Goal: Information Seeking & Learning: Learn about a topic

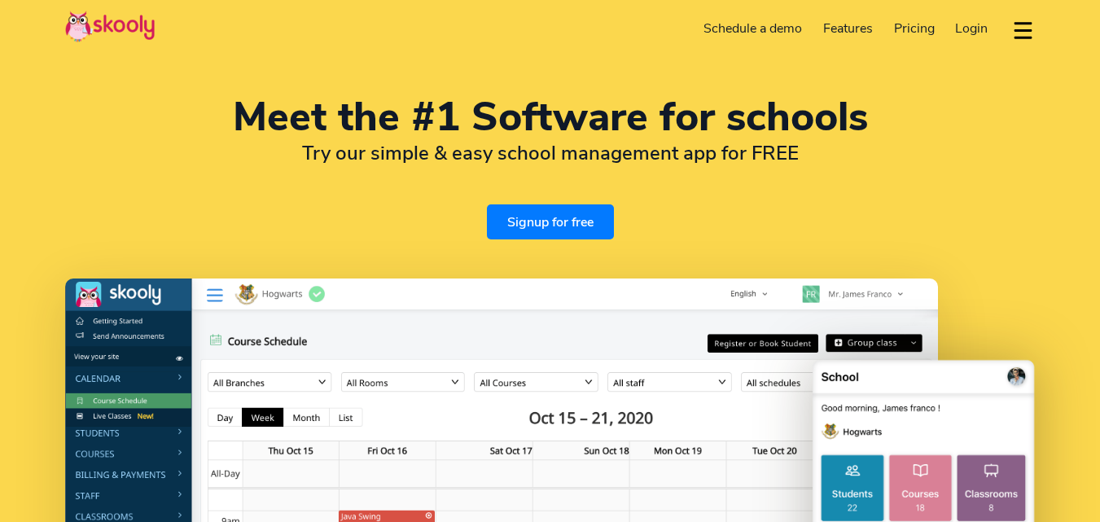
select select "en"
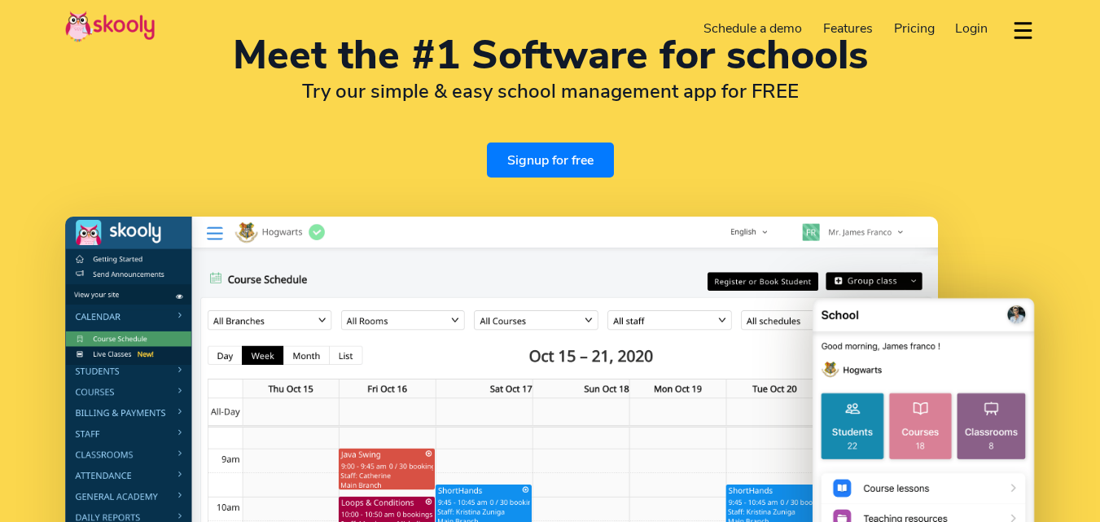
scroll to position [68, 0]
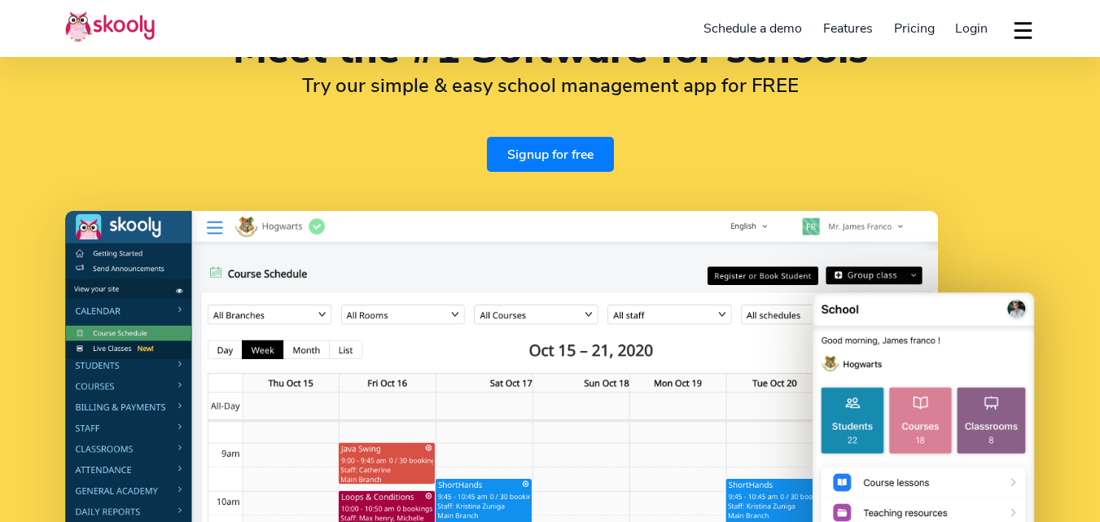
click at [906, 28] on span "Pricing" at bounding box center [914, 29] width 41 height 18
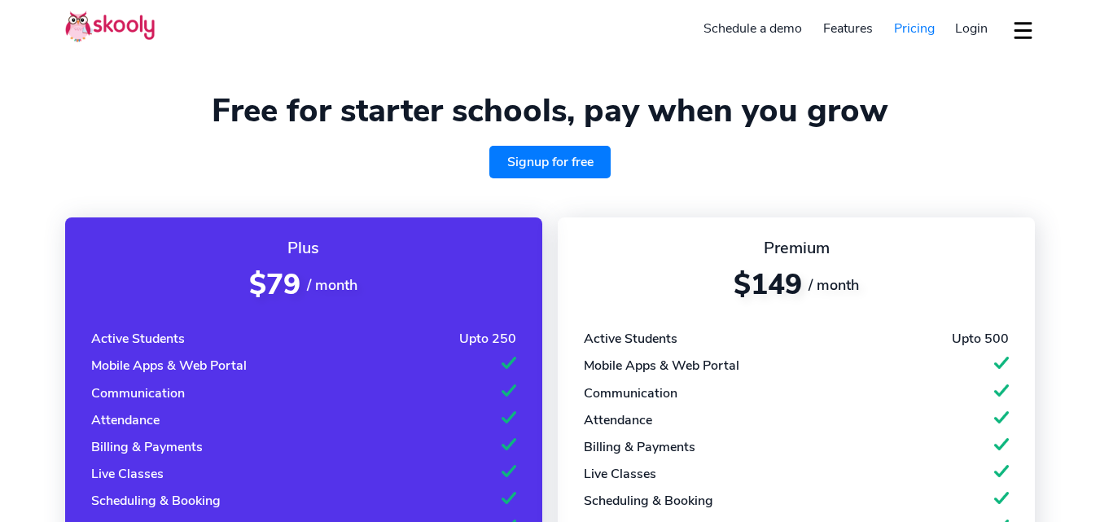
select select "en"
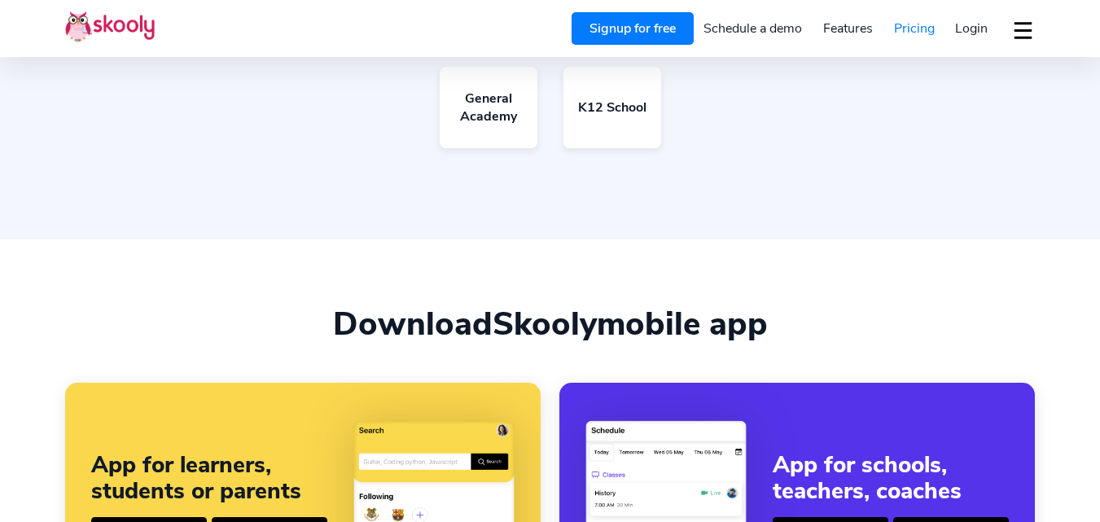
scroll to position [869, 0]
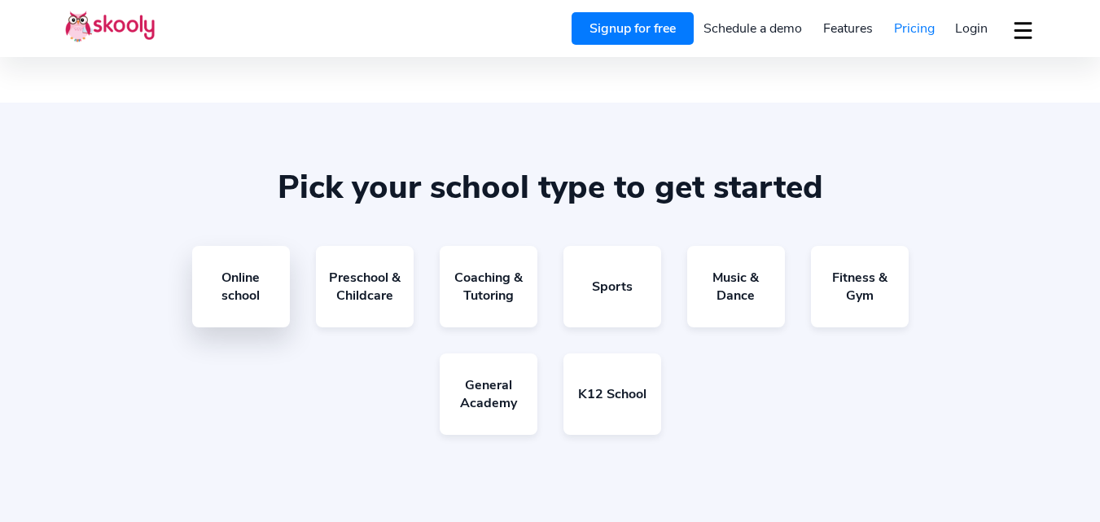
click at [263, 291] on link "Online school" at bounding box center [241, 286] width 98 height 81
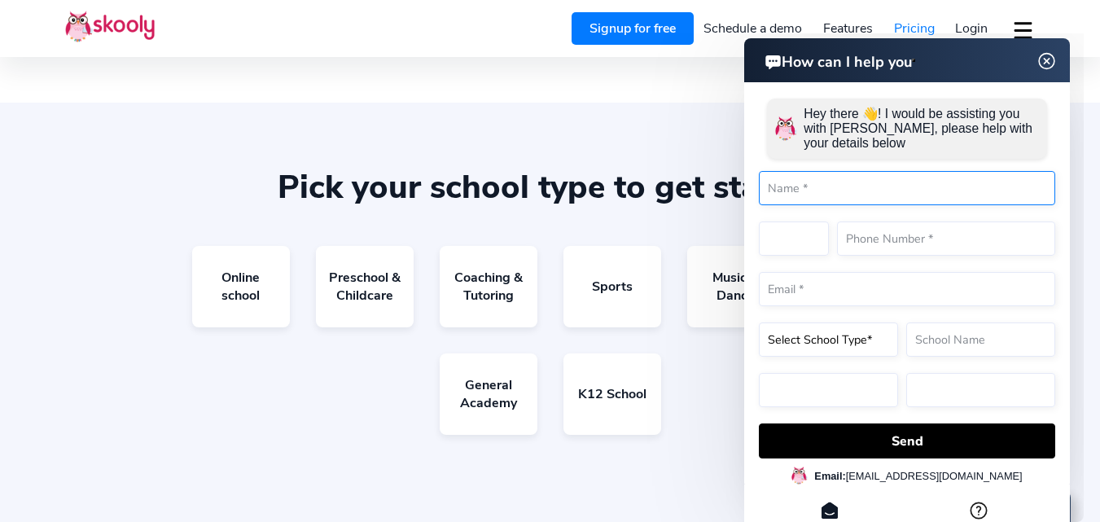
select select "92"
select select "Pakistan"
select select "Asia/Kabul"
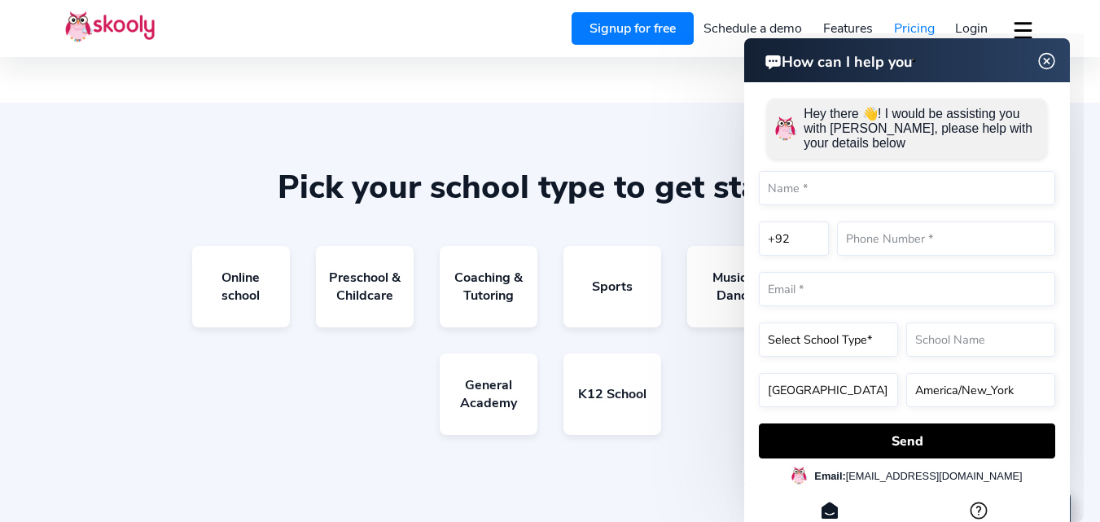
click at [672, 33] on html "How can I help you How can I help you Hey there 👋! I would be assisting you wit…" at bounding box center [849, 33] width 469 height 0
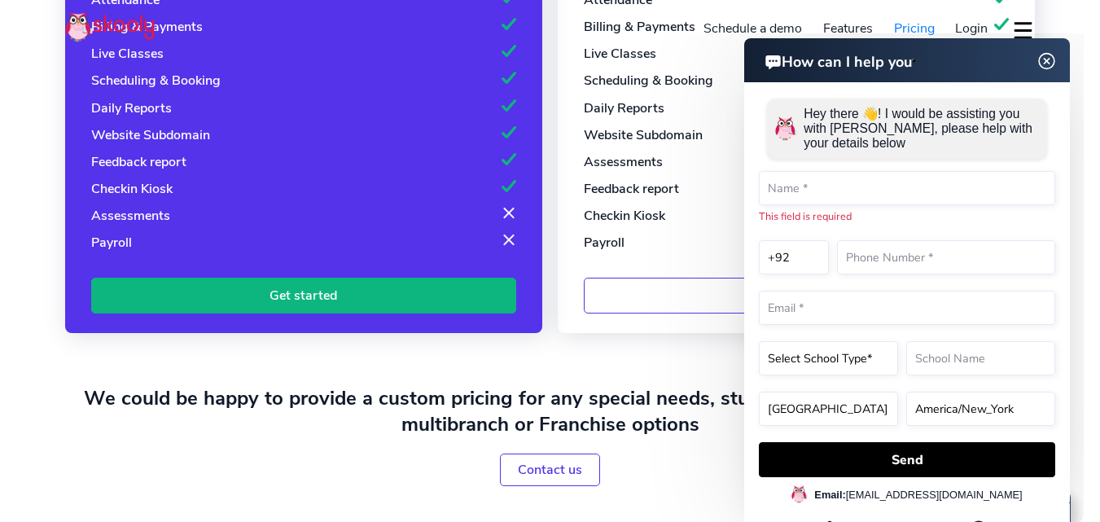
scroll to position [0, 0]
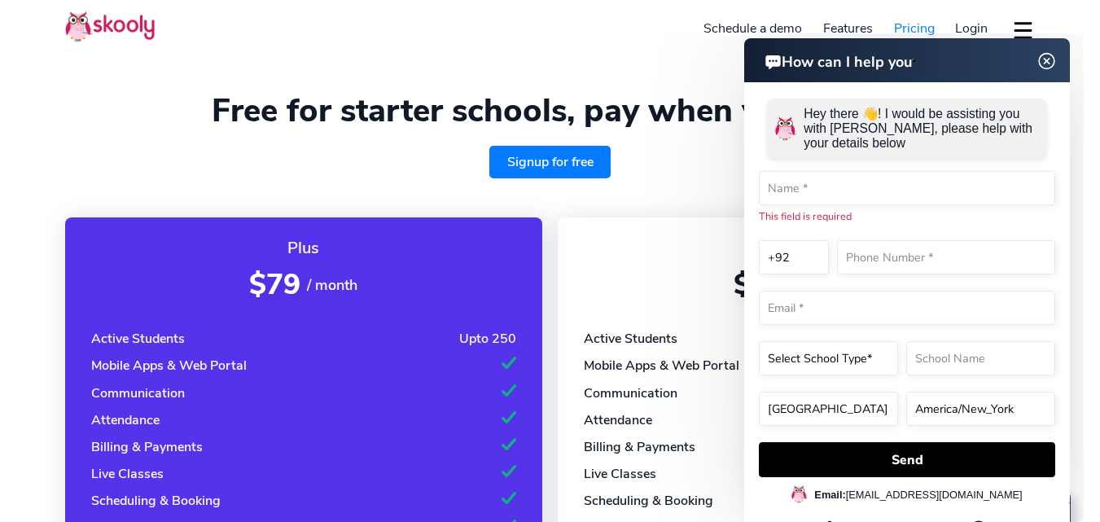
click at [951, 49] on header "How can I help you" at bounding box center [907, 60] width 326 height 44
click at [120, 97] on h1 "Free for starter schools, pay when you grow" at bounding box center [550, 110] width 970 height 39
